Goal: Information Seeking & Learning: Learn about a topic

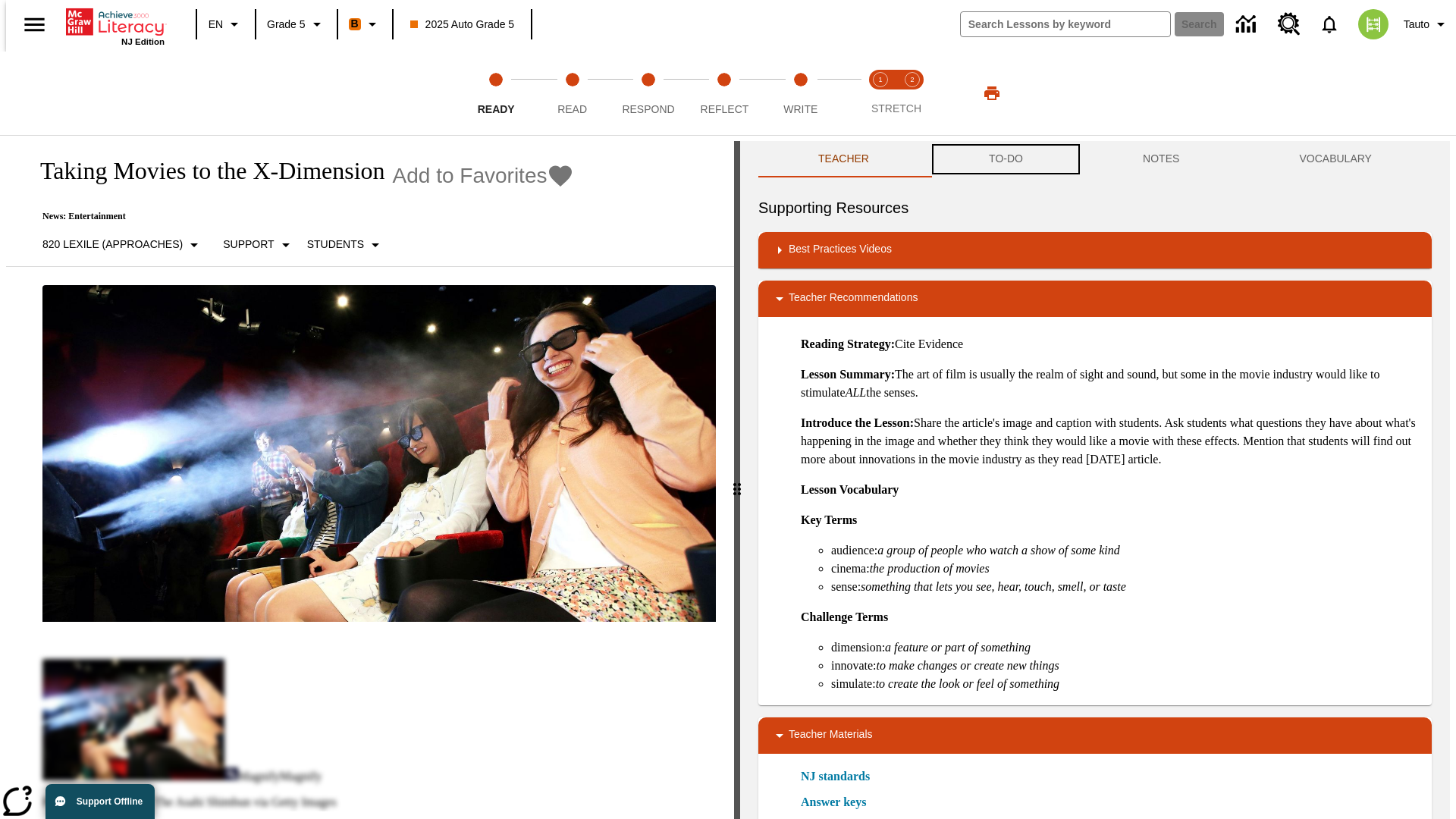
click at [1005, 159] on button "TO-DO" at bounding box center [1005, 159] width 154 height 37
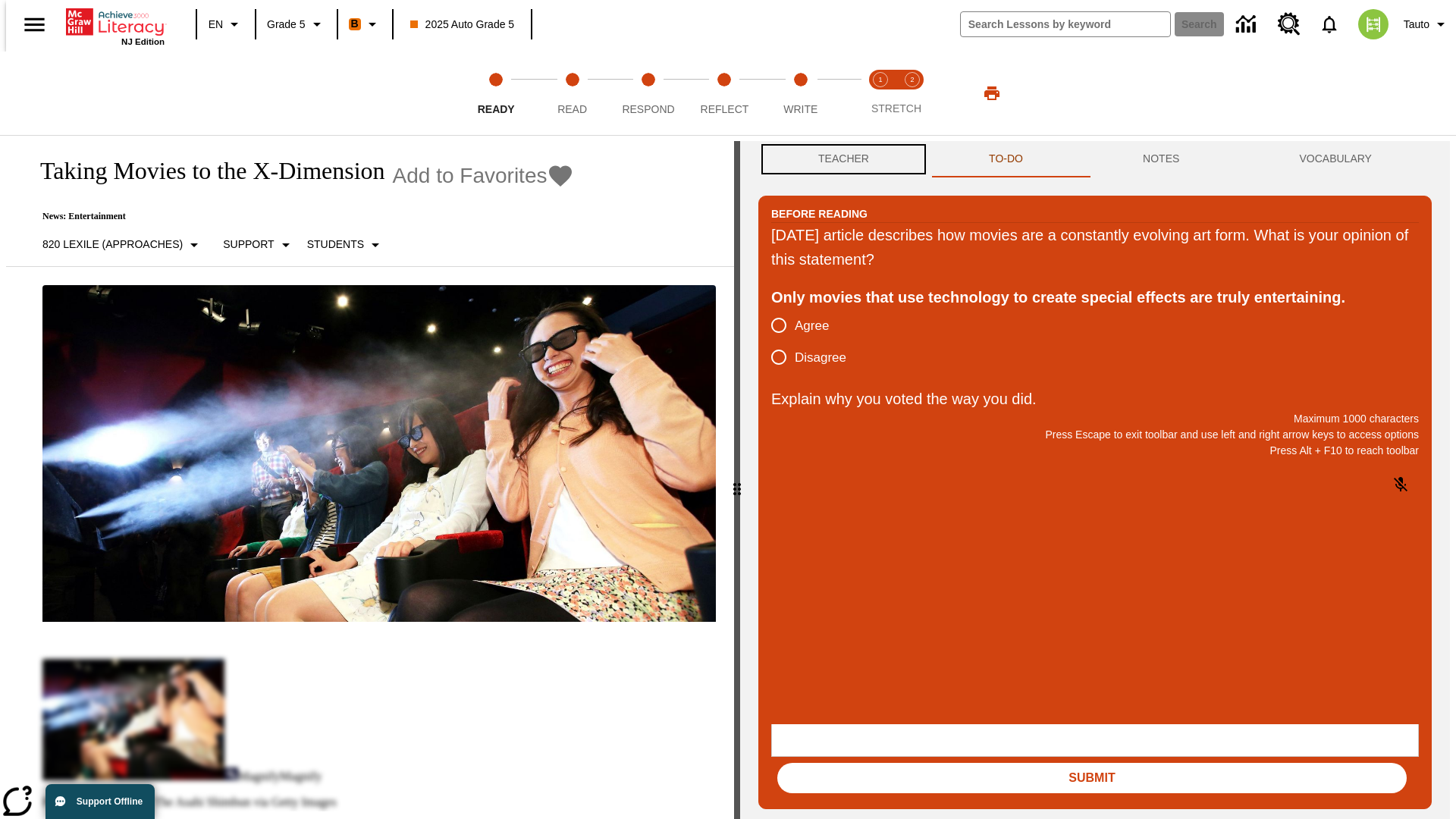
scroll to position [1, 0]
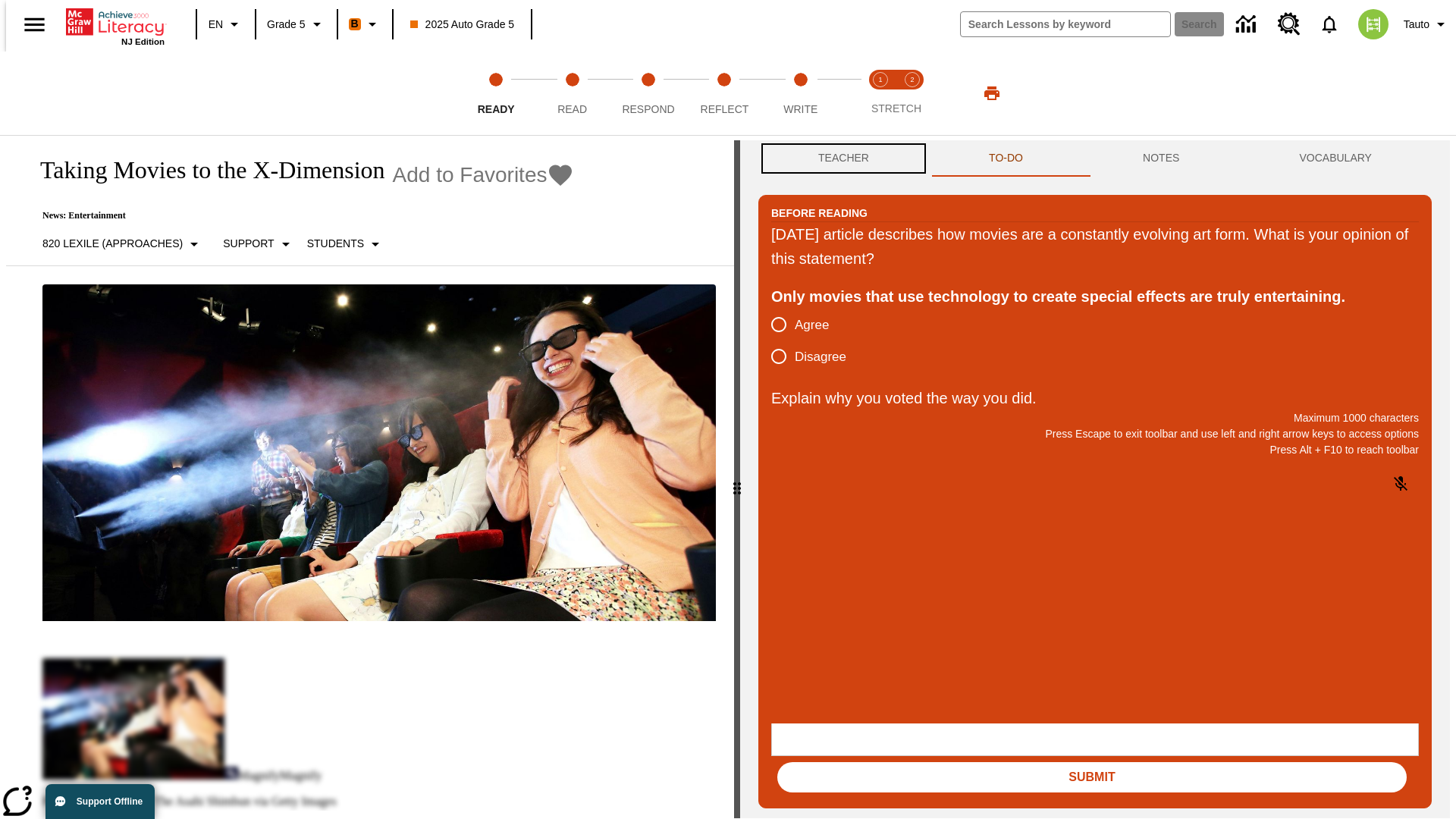
click at [839, 159] on button "Teacher" at bounding box center [844, 159] width 170 height 37
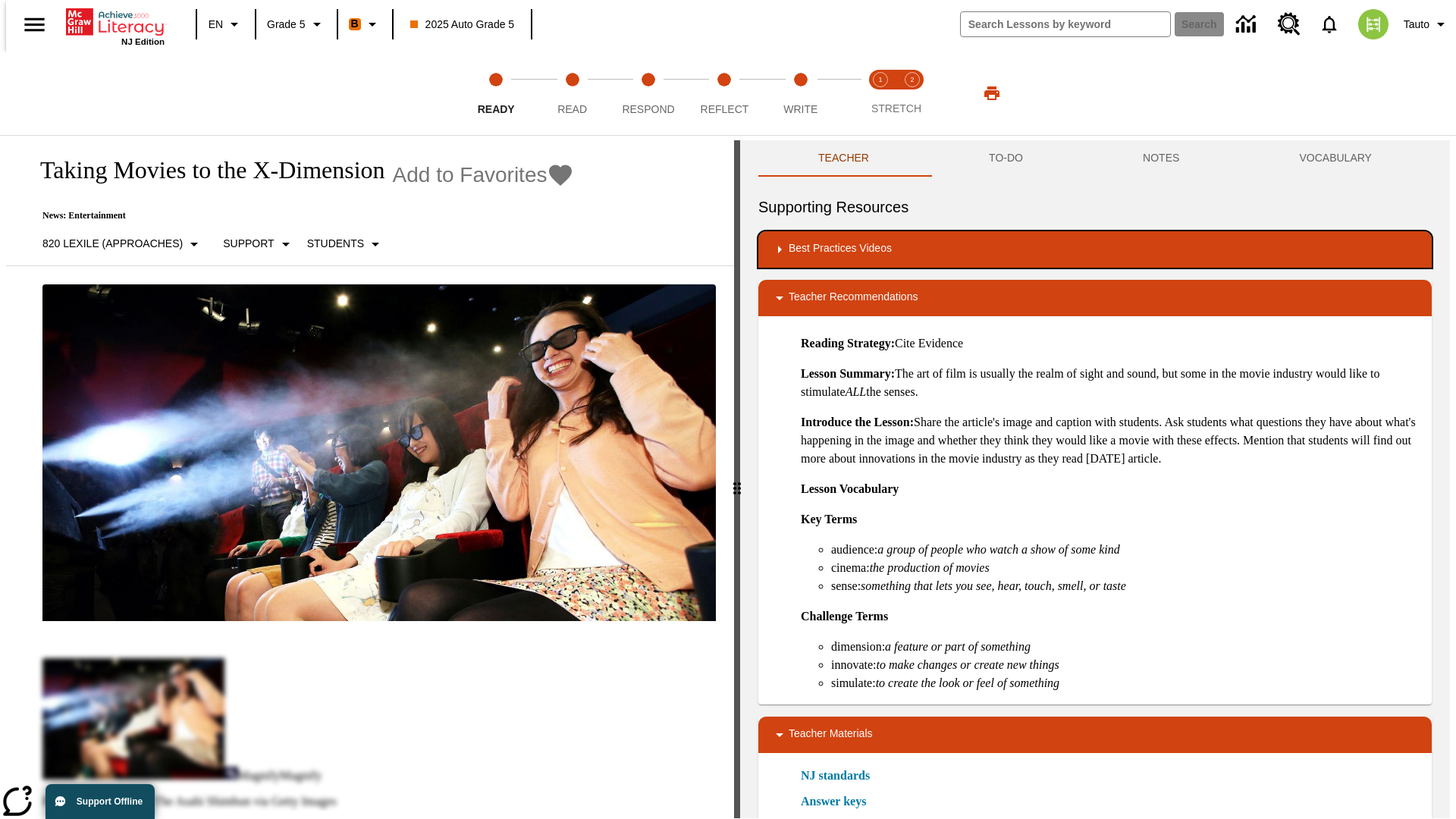
click at [1095, 250] on div "Best Practices Videos" at bounding box center [1095, 250] width 649 height 18
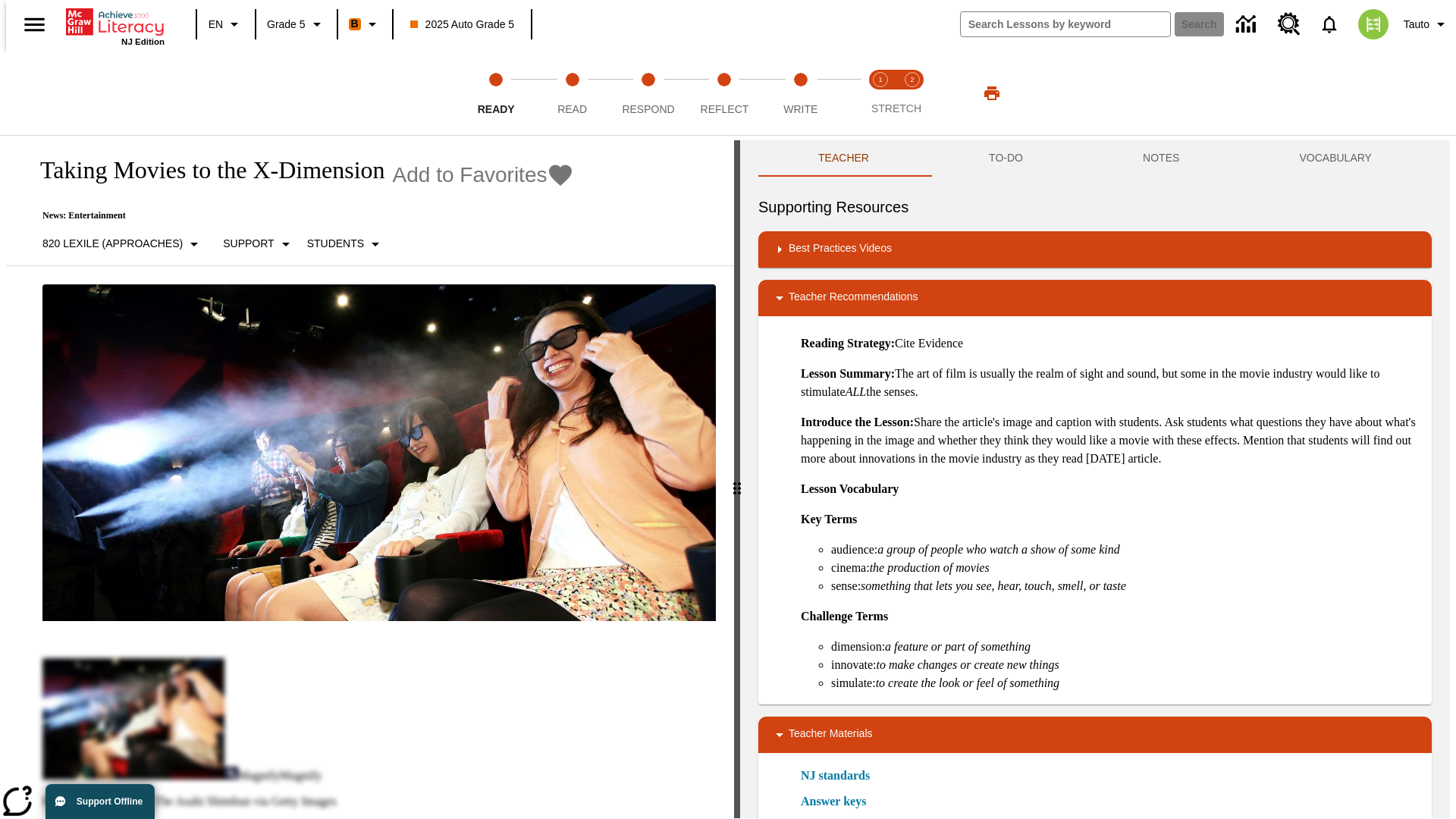
click at [839, 291] on img "Building Academic Vocabulary" at bounding box center [844, 299] width 15 height 15
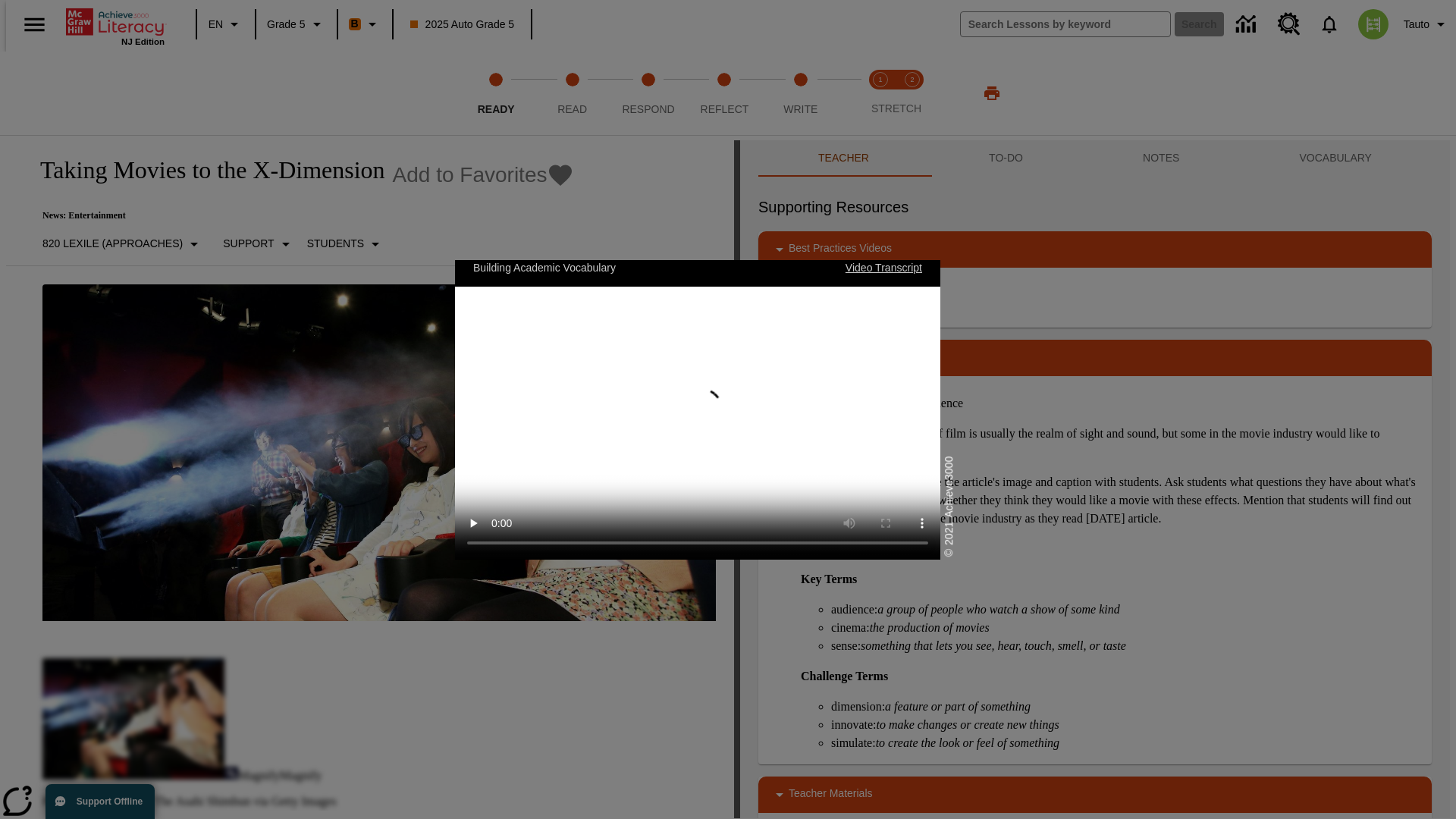
scroll to position [0, 0]
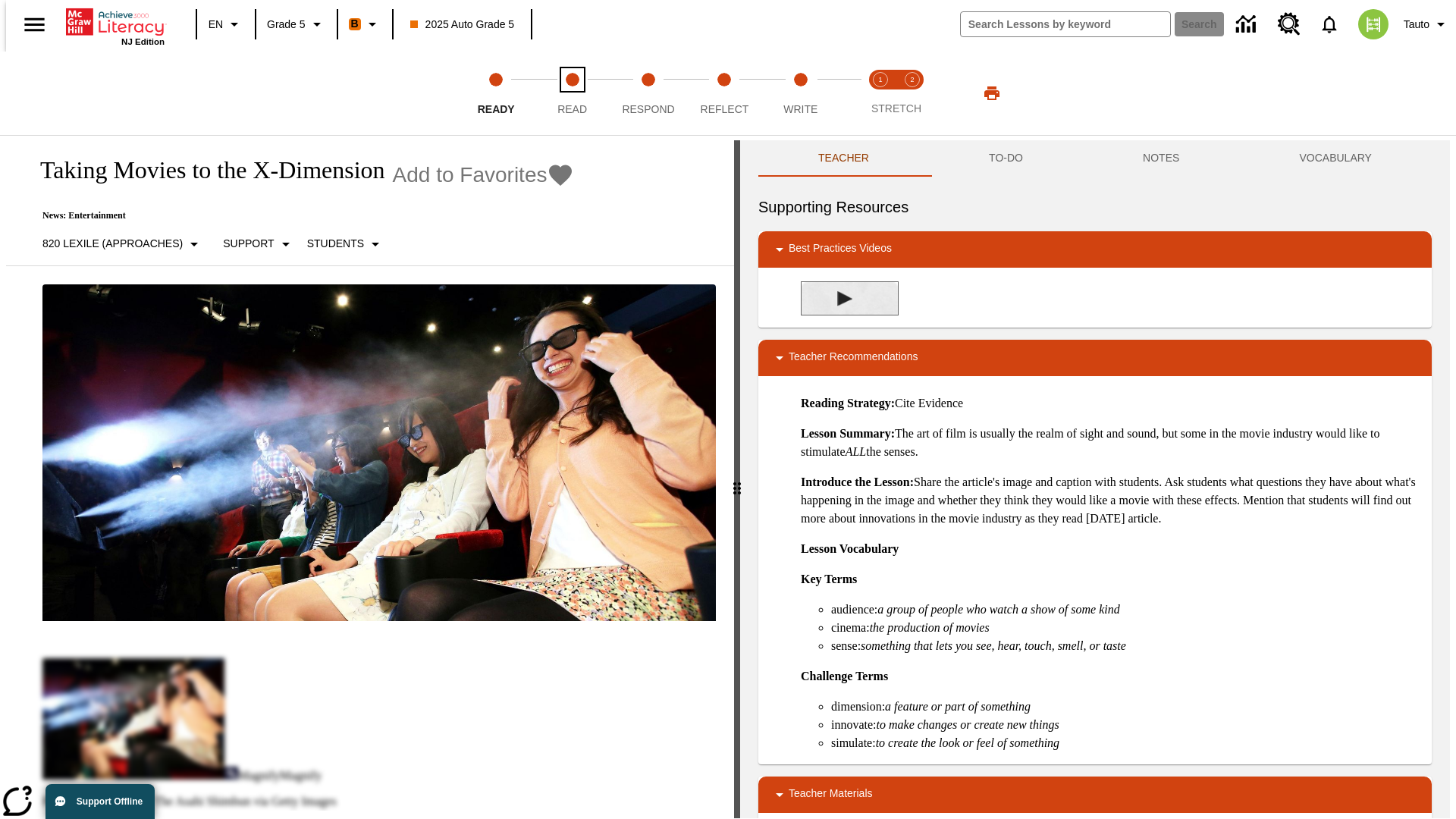
click at [572, 94] on span "Read" at bounding box center [572, 103] width 29 height 28
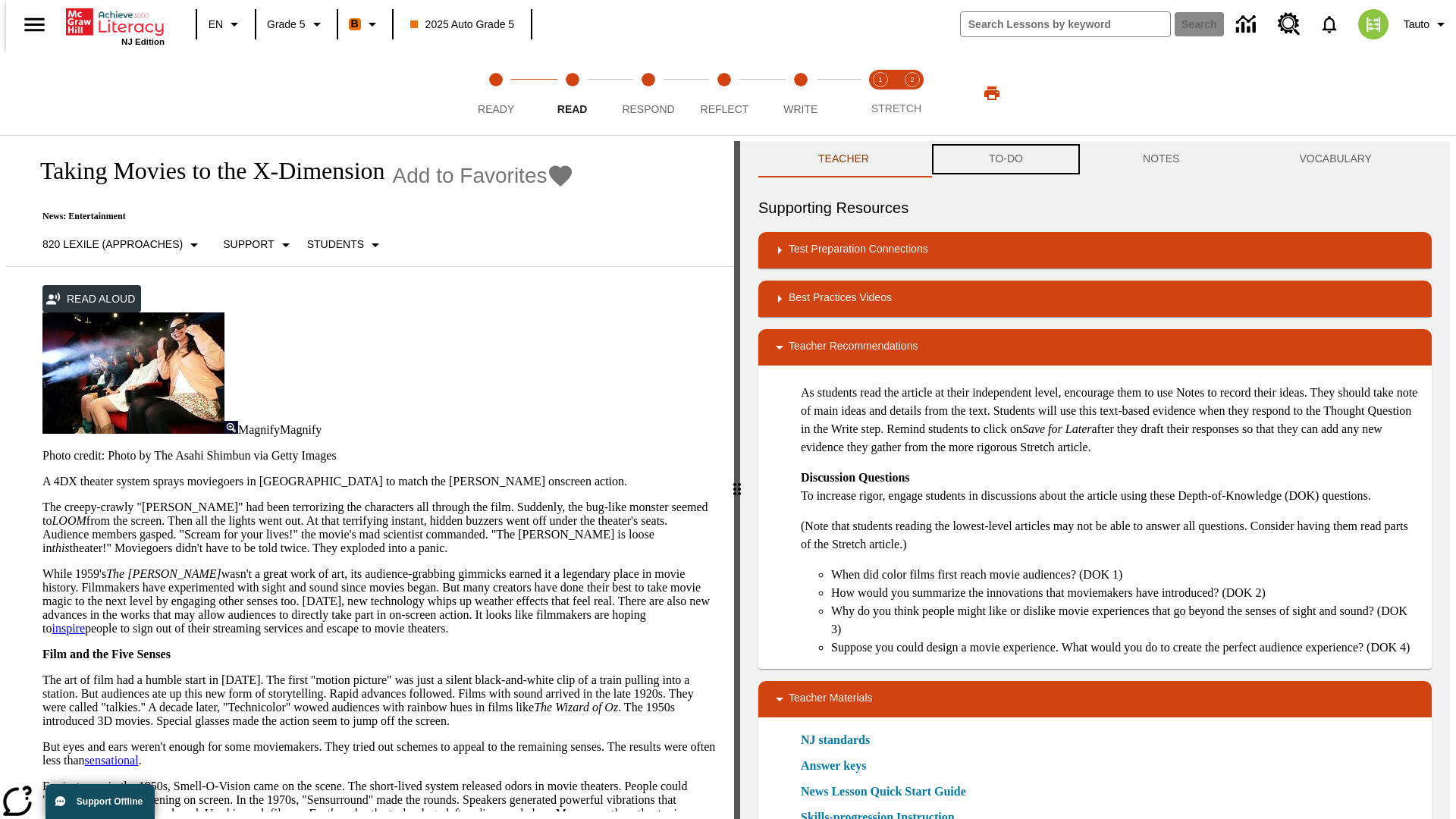
scroll to position [1, 0]
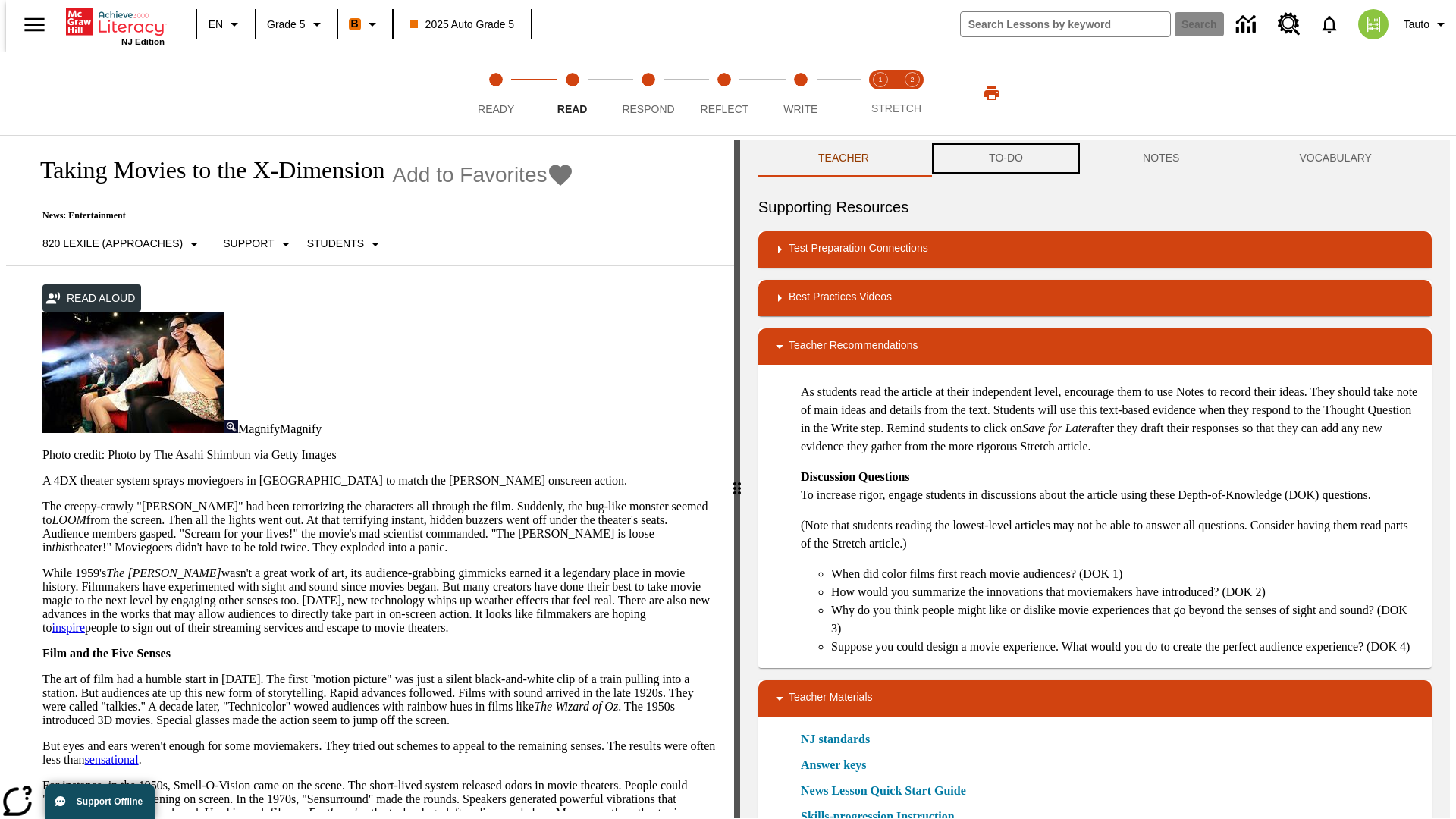
click at [1005, 159] on button "TO-DO" at bounding box center [1005, 159] width 154 height 37
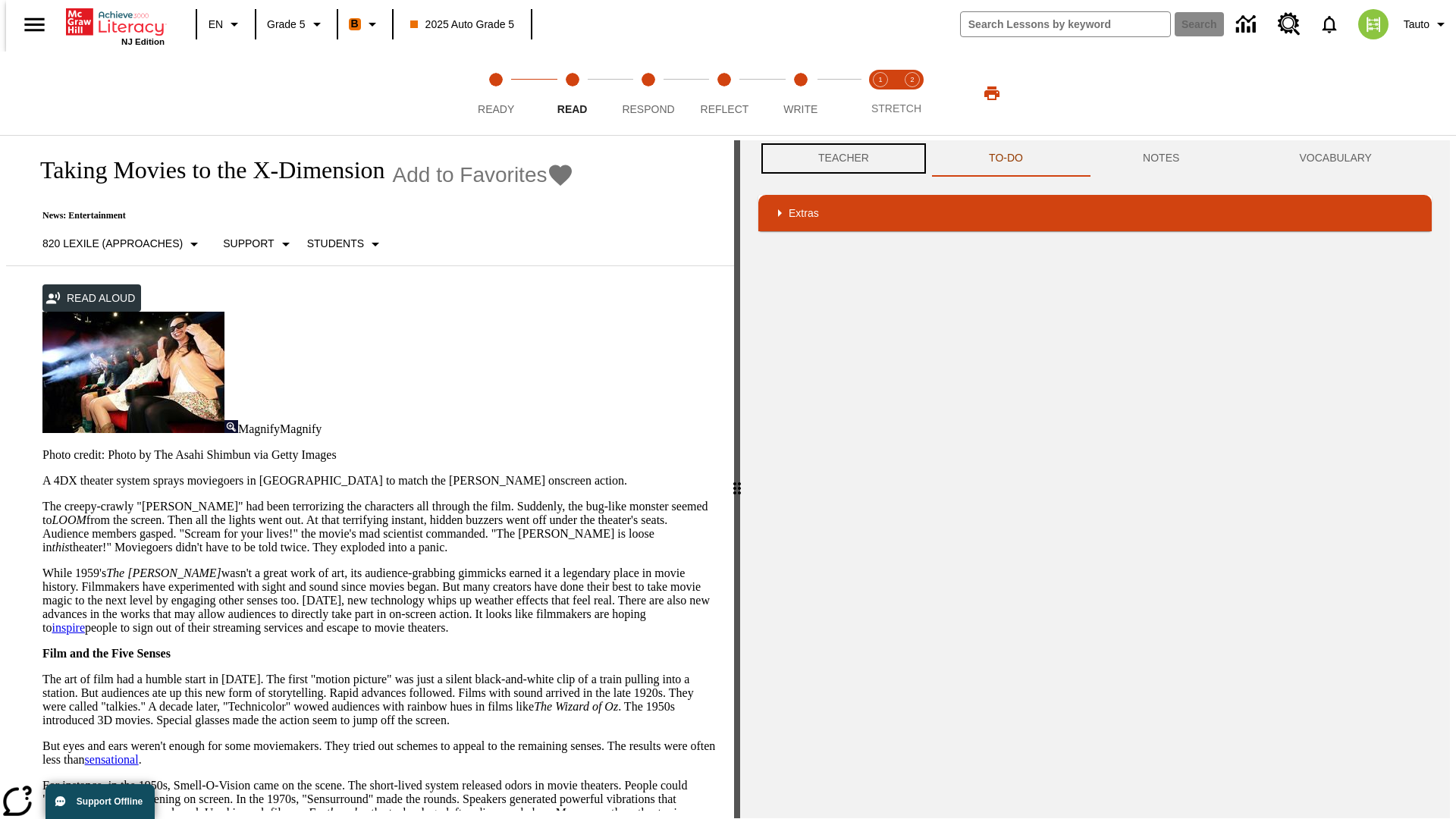
click at [839, 159] on button "Teacher" at bounding box center [844, 159] width 170 height 37
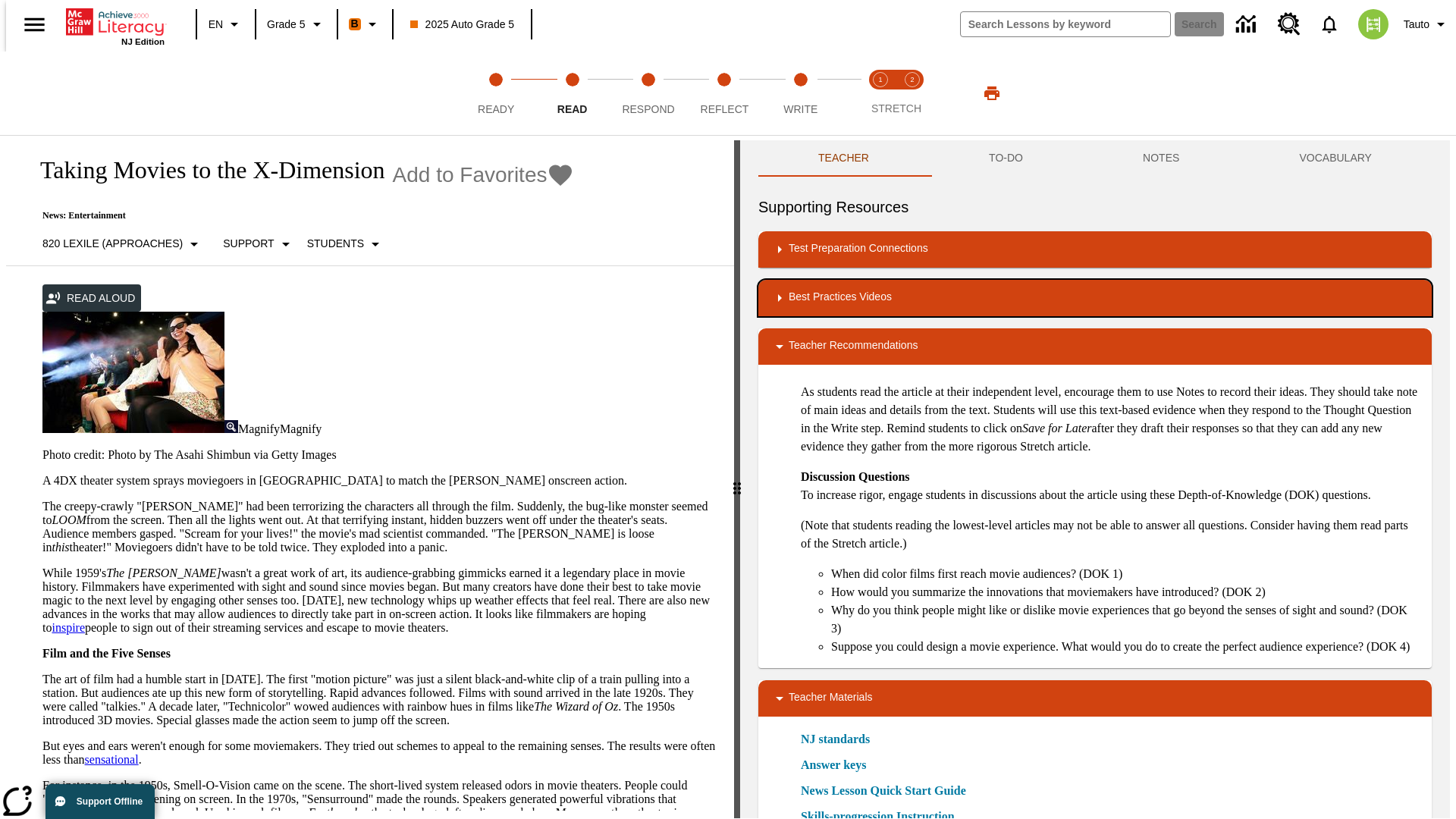
click at [1095, 298] on div "Best Practices Videos" at bounding box center [1095, 298] width 649 height 18
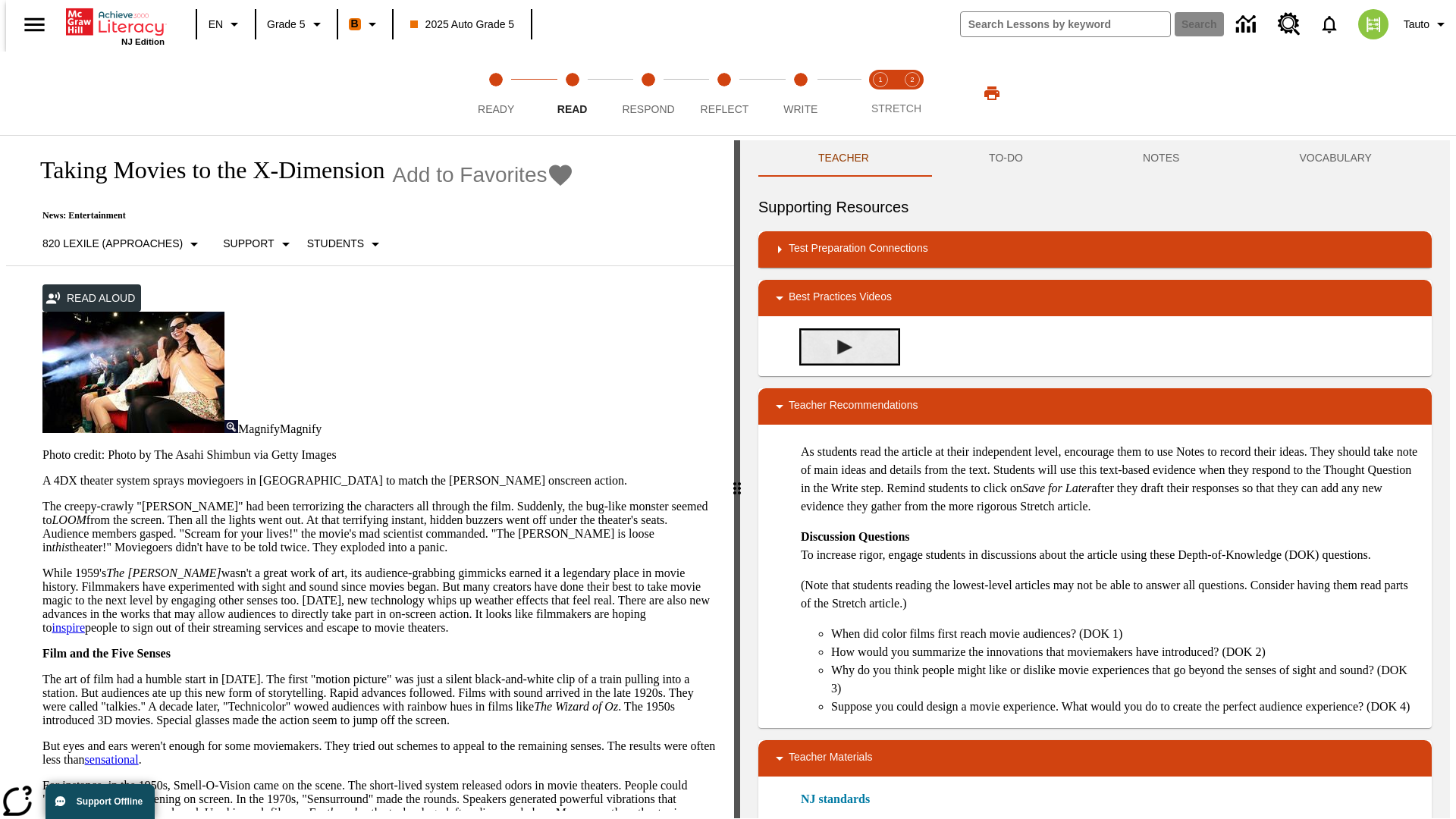
click at [839, 346] on img "Summarization" at bounding box center [844, 347] width 15 height 15
click at [880, 94] on span "Stretch Read step 1 of 2" at bounding box center [880, 103] width 20 height 28
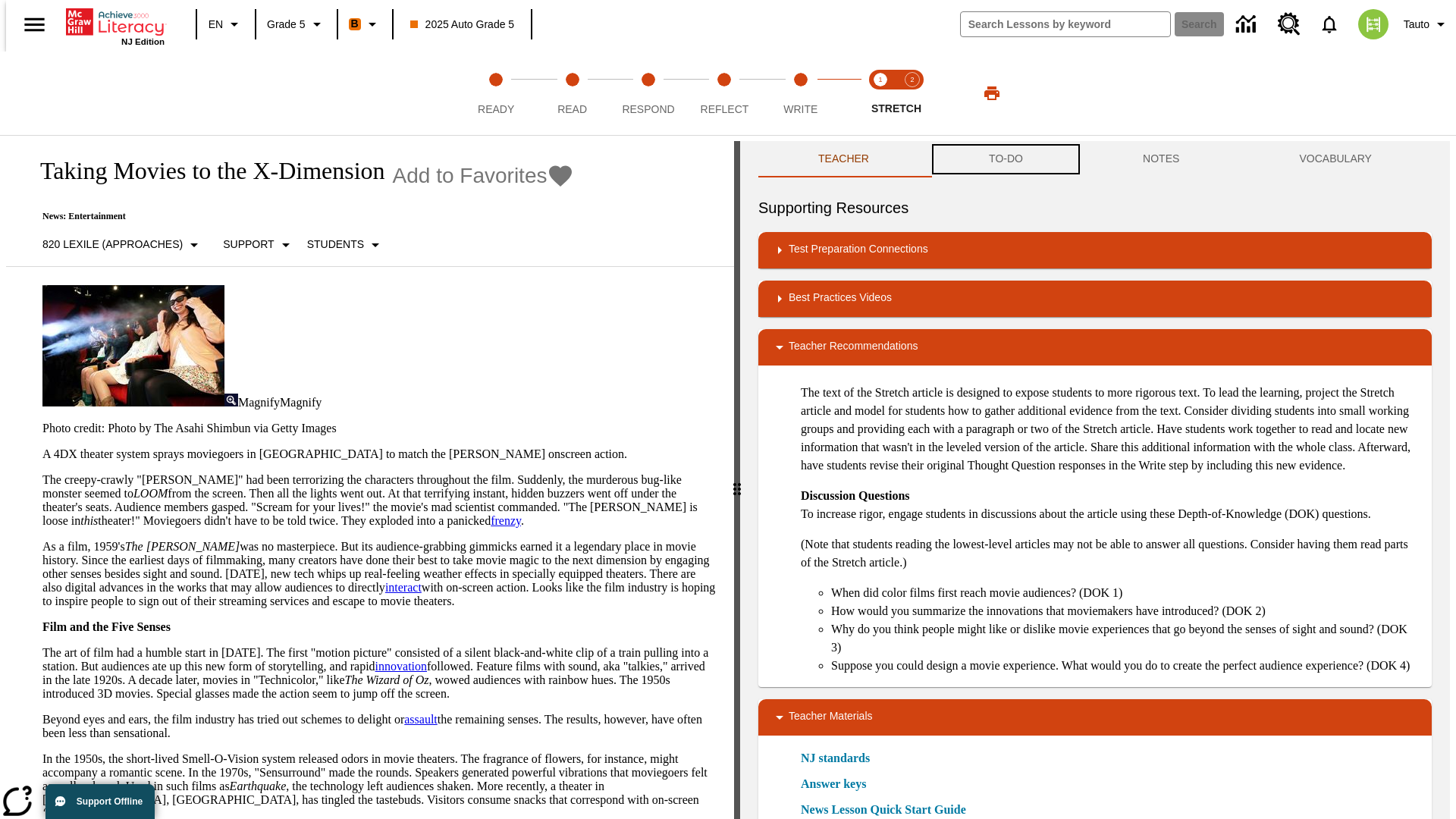
scroll to position [1, 0]
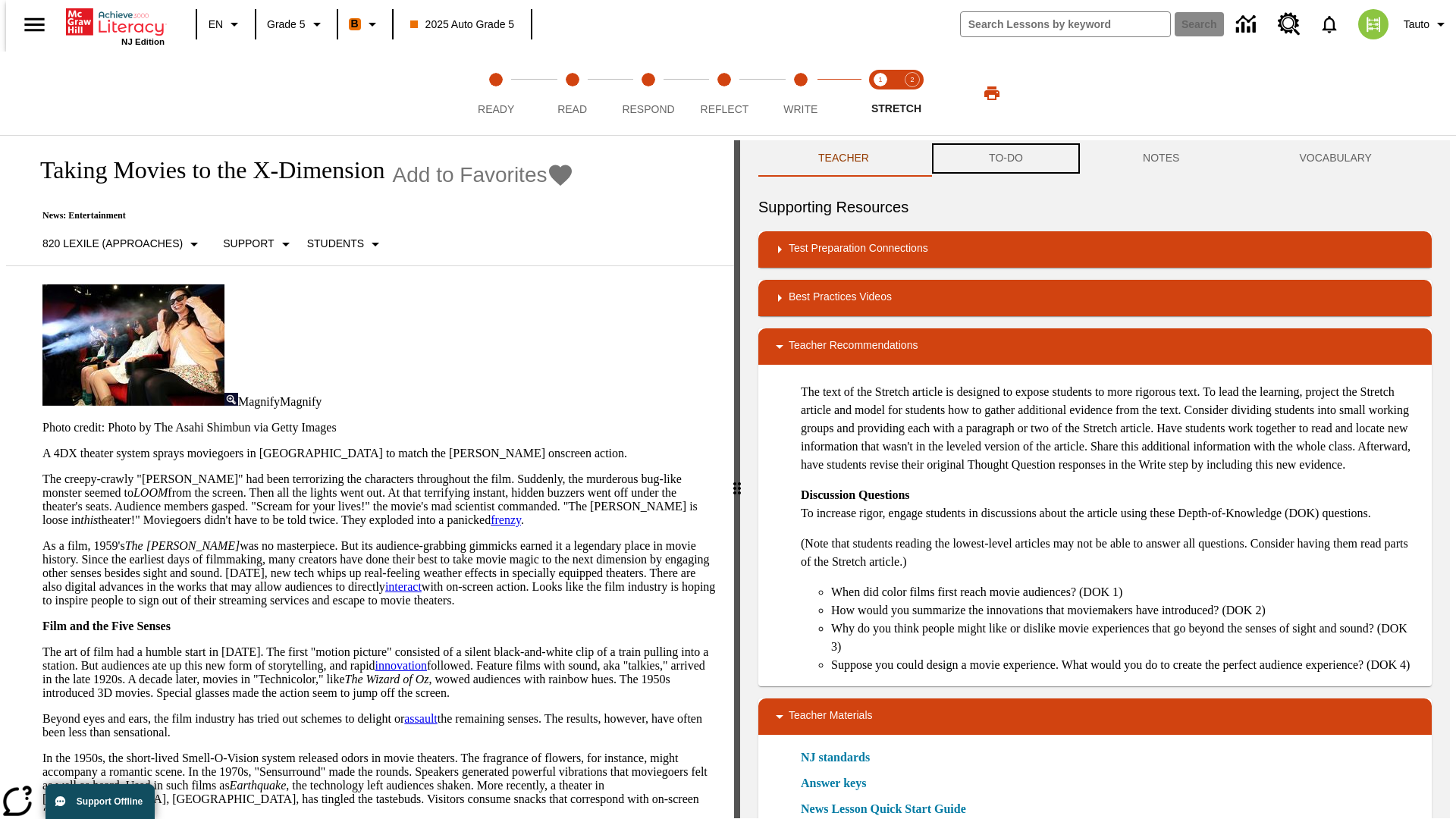
click at [1005, 159] on button "TO-DO" at bounding box center [1005, 159] width 154 height 37
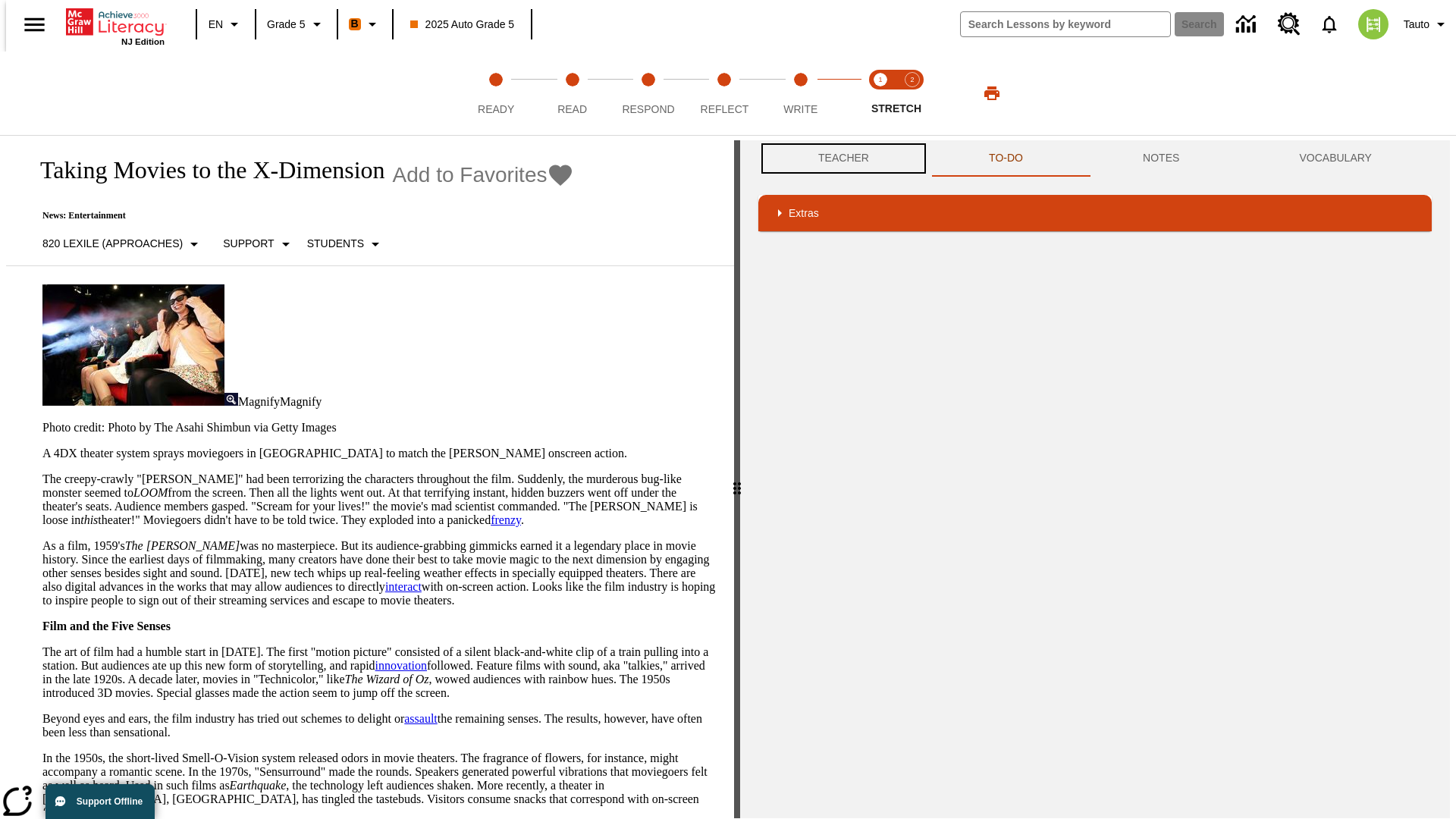
click at [839, 159] on button "Teacher" at bounding box center [844, 159] width 170 height 37
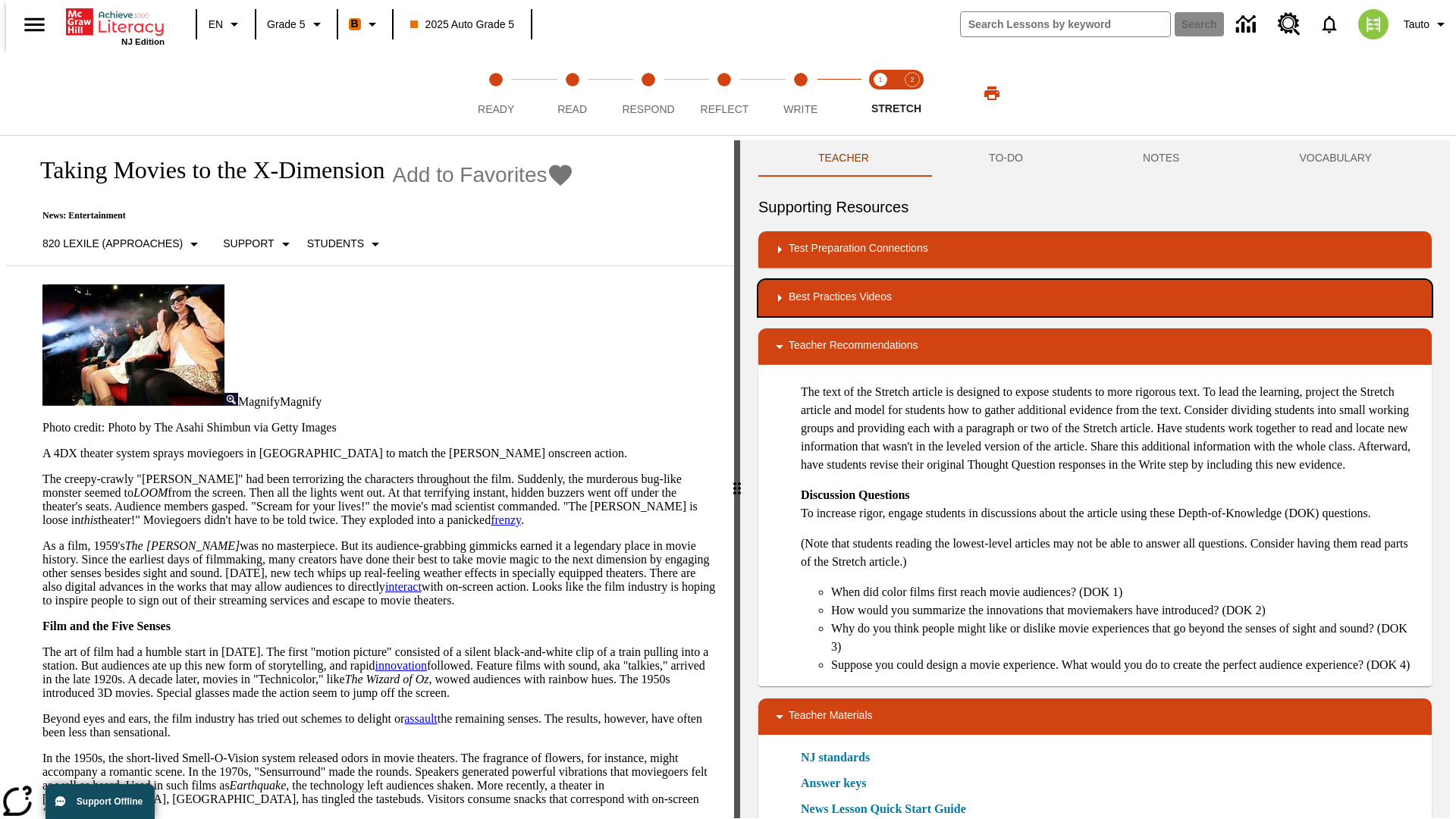
click at [1095, 298] on div "Best Practices Videos" at bounding box center [1095, 298] width 649 height 18
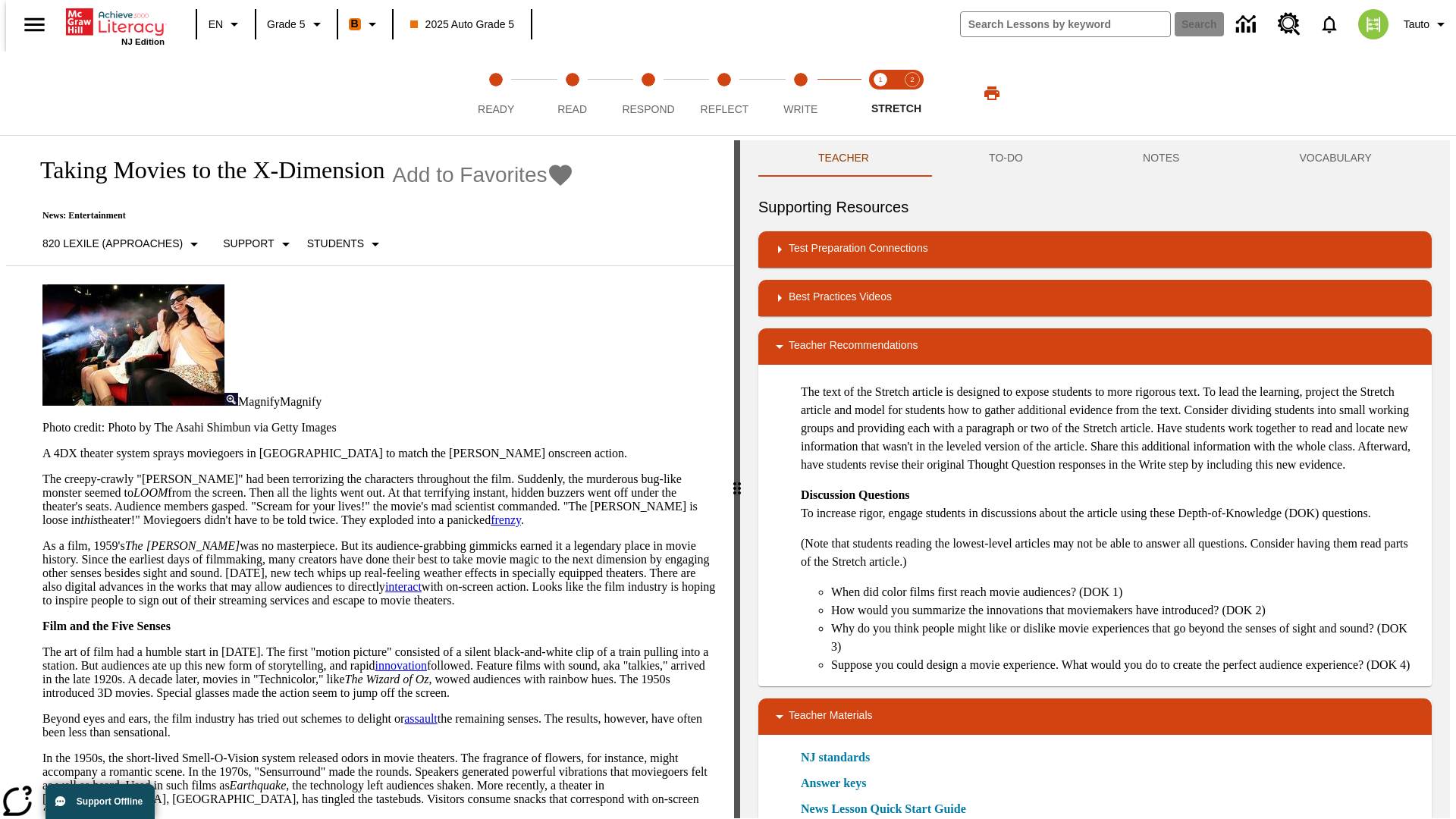
click at [839, 340] on img "Close Reading with the Stretch Article" at bounding box center [844, 347] width 15 height 15
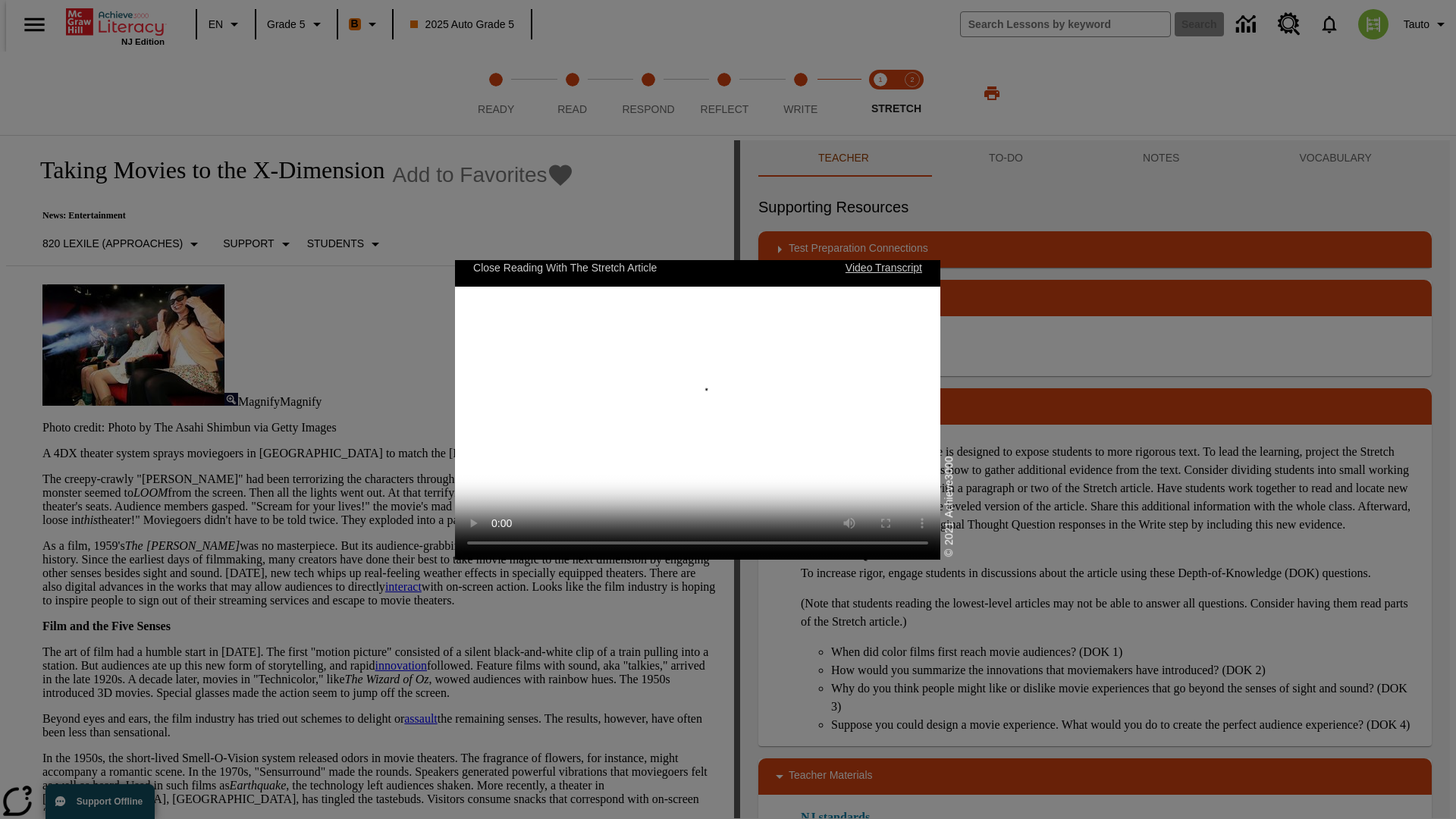
scroll to position [0, 0]
